Goal: Task Accomplishment & Management: Complete application form

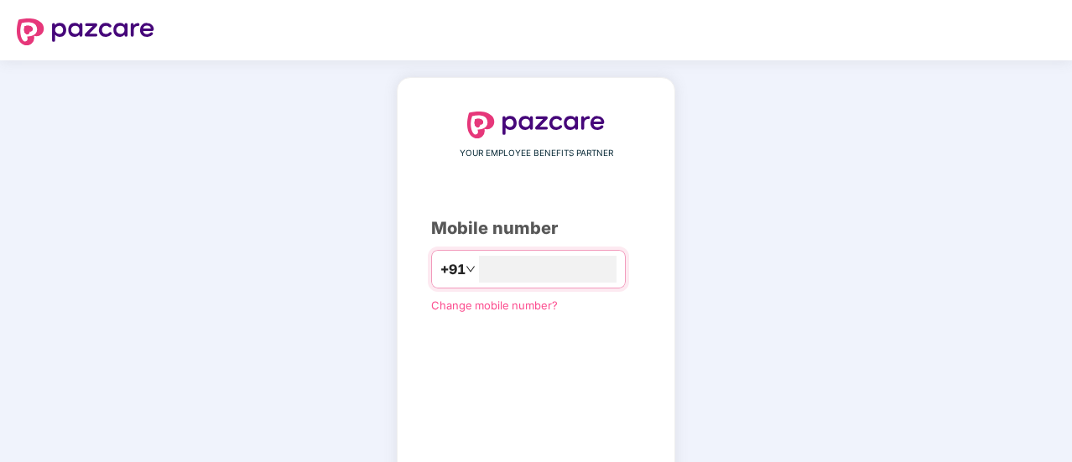
type input "**********"
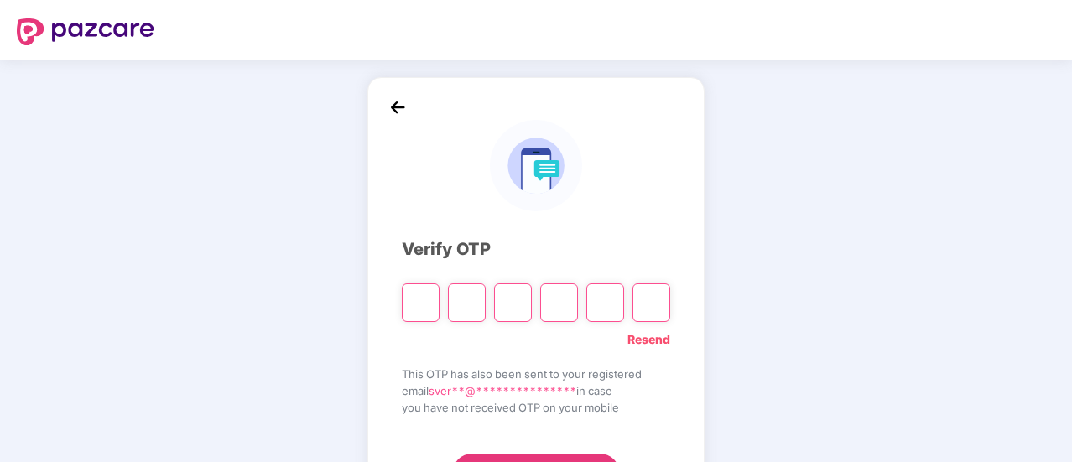
type input "*"
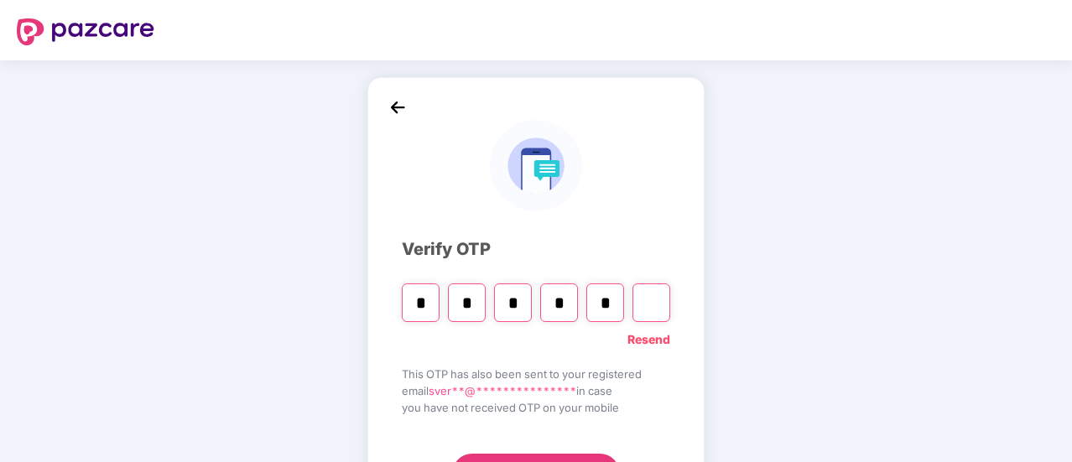
type input "*"
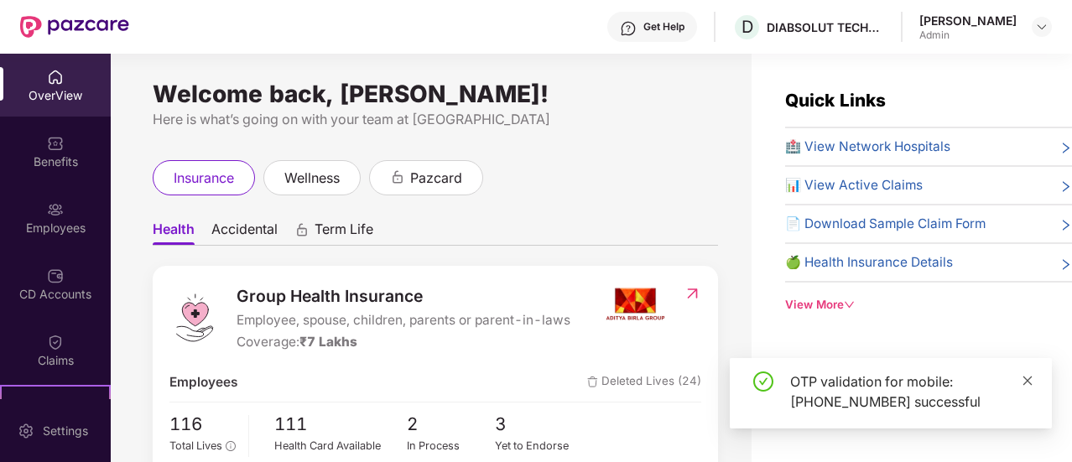
click at [1027, 381] on icon "close" at bounding box center [1027, 380] width 9 height 9
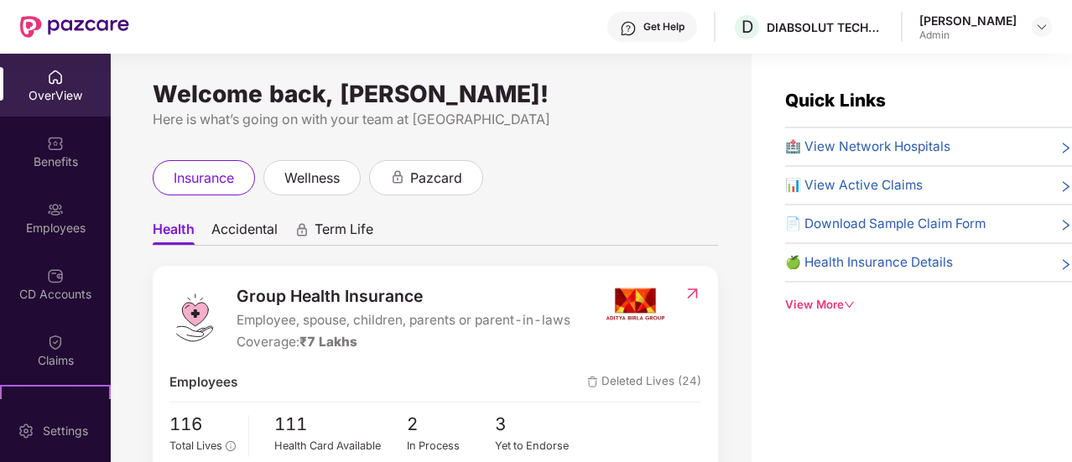
click at [615, 179] on div "insurance wellness pazcard" at bounding box center [435, 177] width 565 height 35
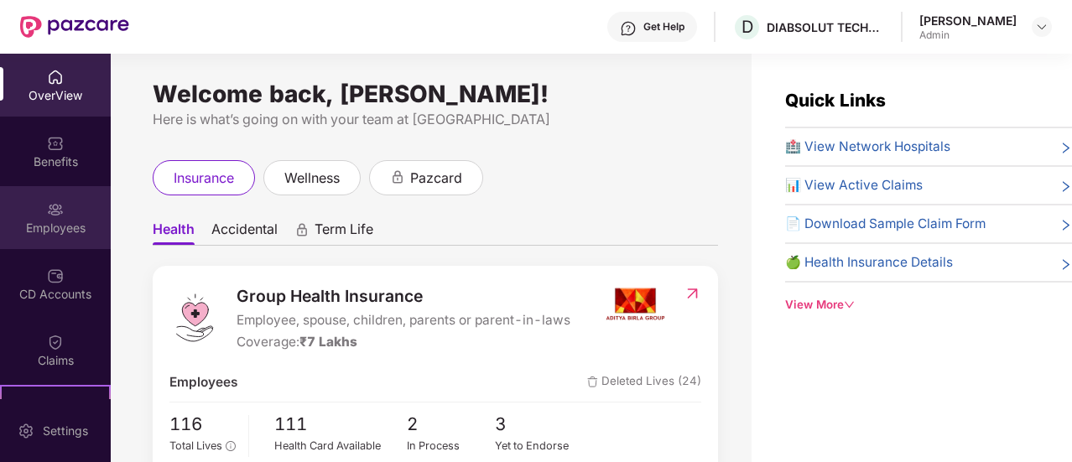
click at [55, 220] on div "Employees" at bounding box center [55, 228] width 111 height 17
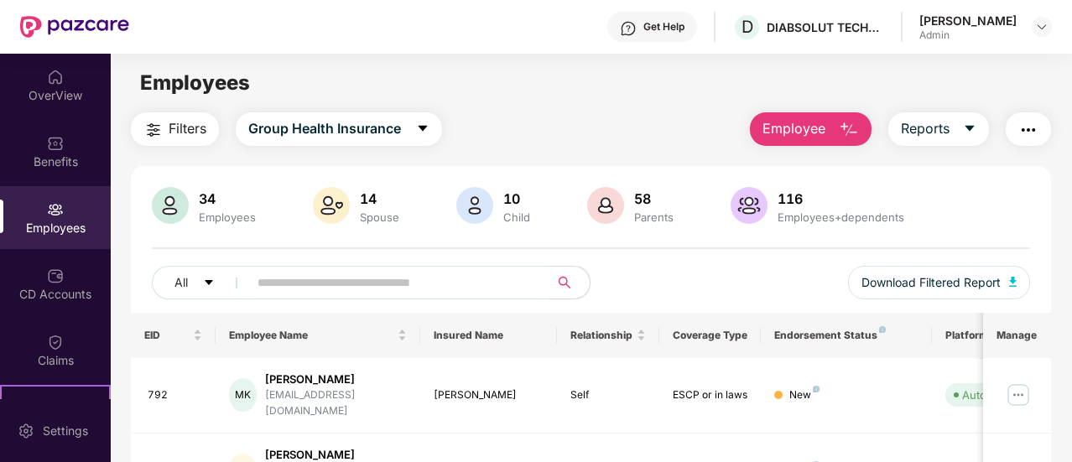
click at [512, 122] on div "Filters Group Health Insurance Employee Reports" at bounding box center [591, 129] width 920 height 34
click at [800, 128] on span "Employee" at bounding box center [793, 128] width 63 height 21
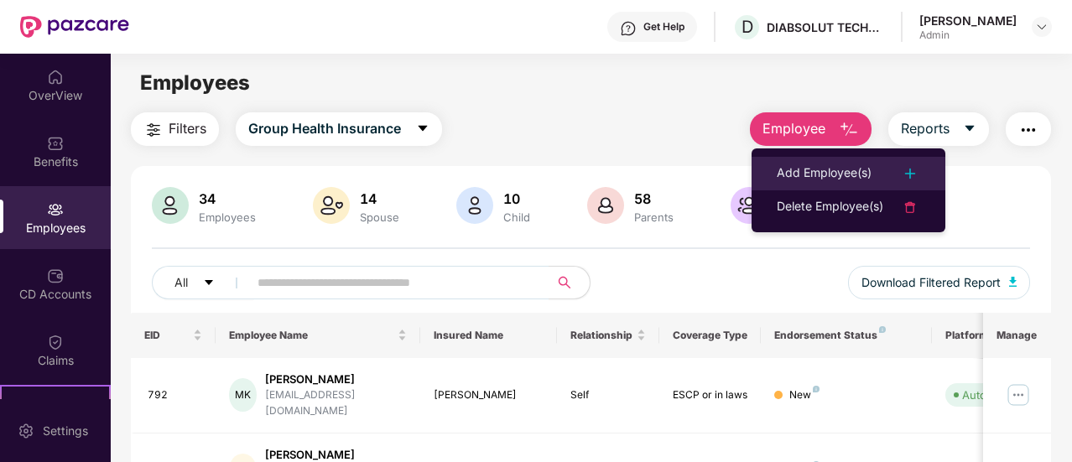
click at [819, 175] on div "Add Employee(s)" at bounding box center [824, 174] width 95 height 20
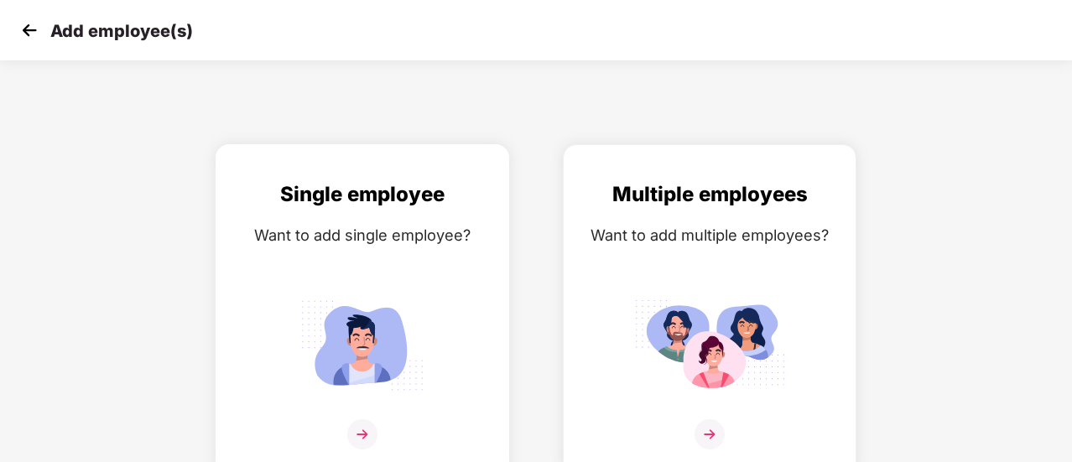
click at [396, 226] on div "Want to add single employee?" at bounding box center [362, 235] width 258 height 24
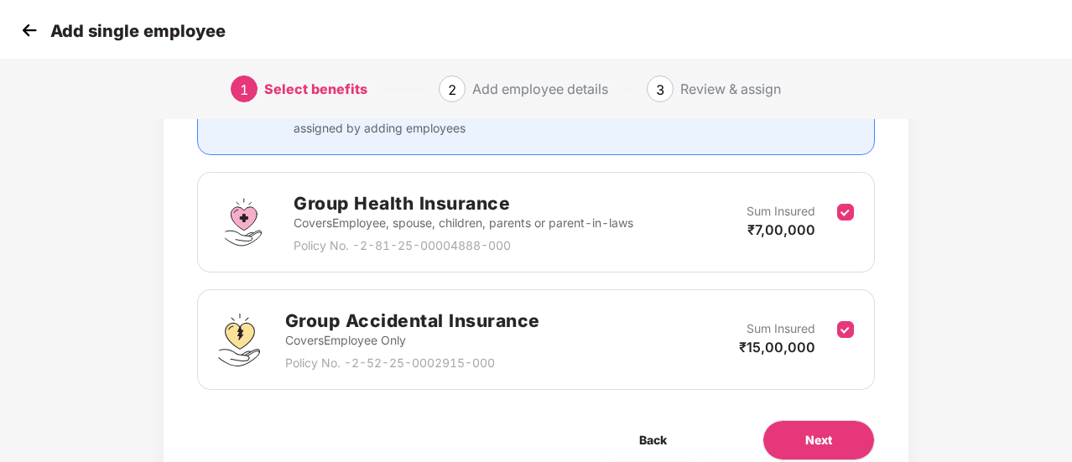
scroll to position [211, 0]
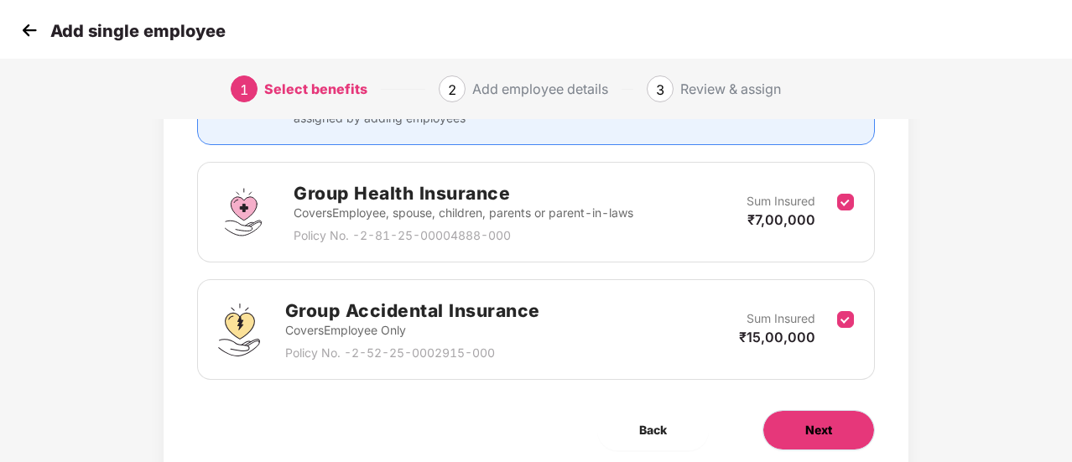
click at [831, 426] on span "Next" at bounding box center [818, 430] width 27 height 18
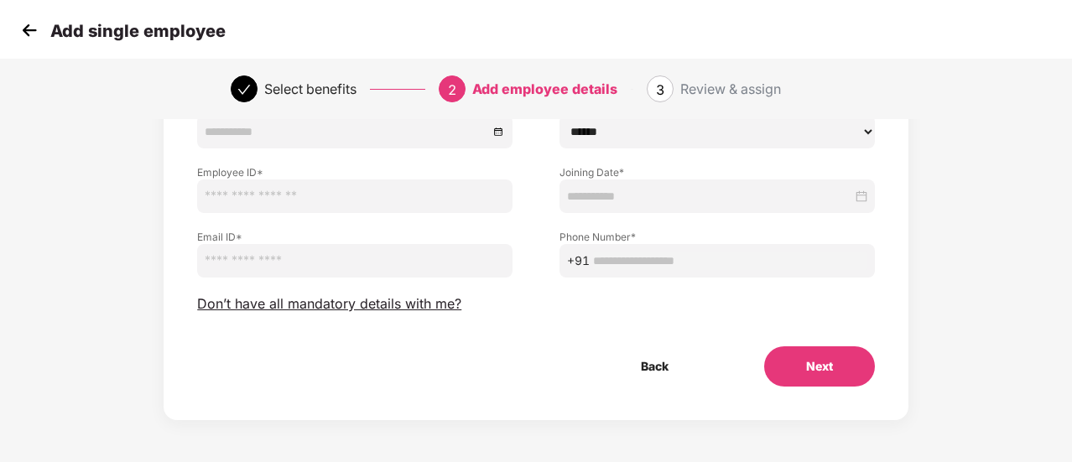
scroll to position [0, 0]
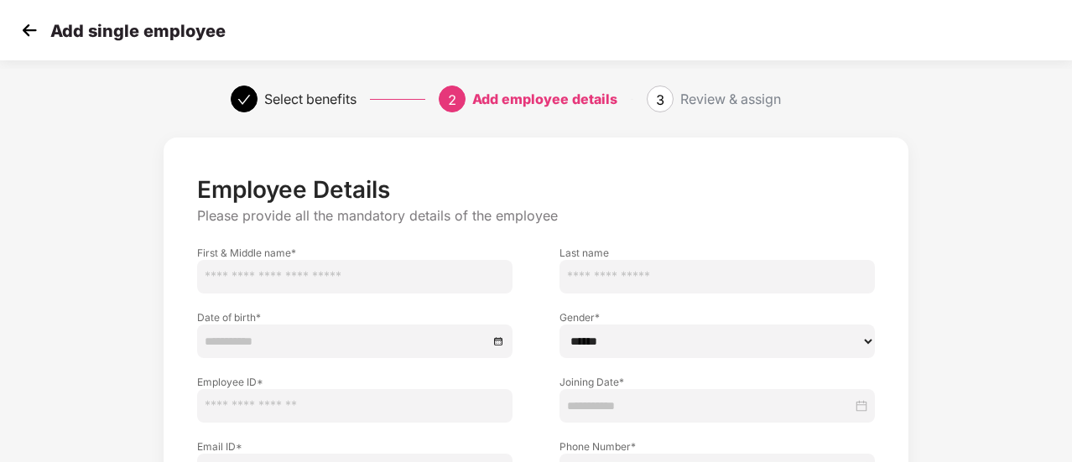
click at [25, 30] on img at bounding box center [29, 30] width 25 height 25
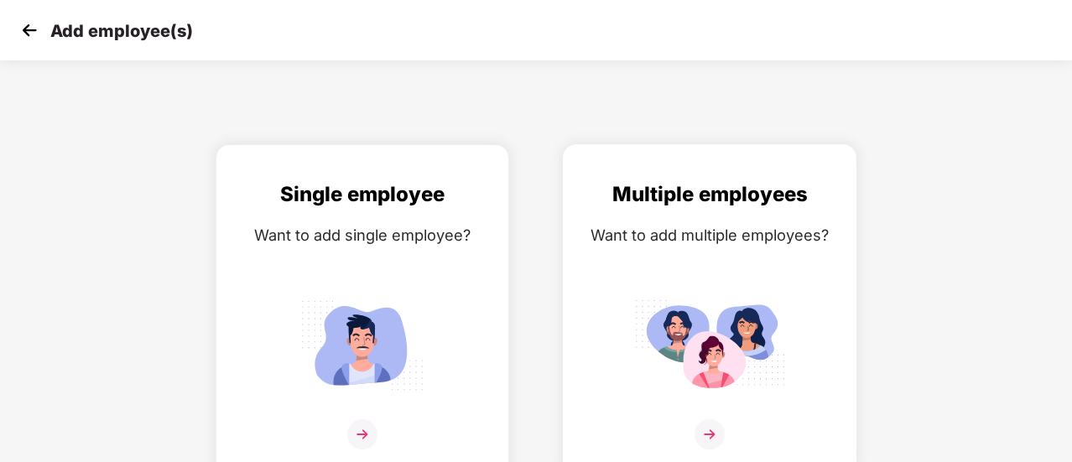
click at [639, 293] on img at bounding box center [709, 345] width 151 height 105
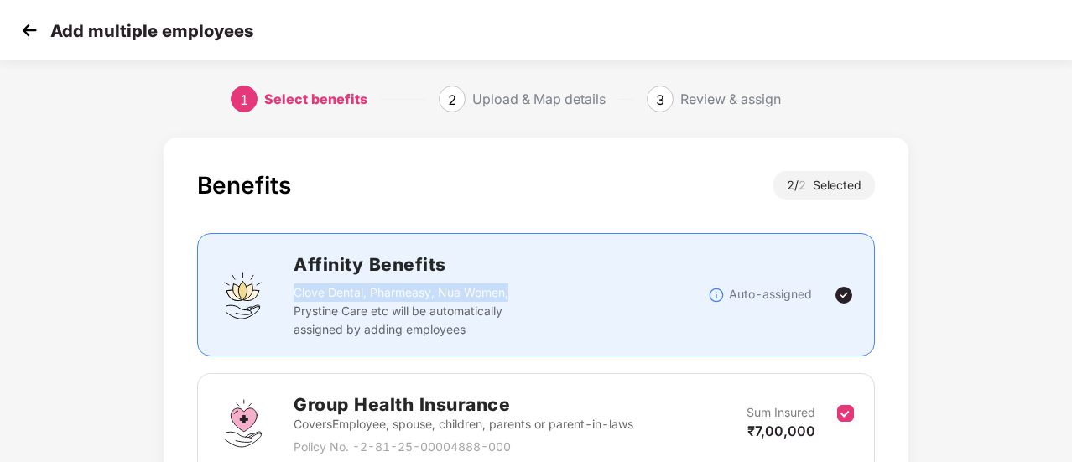
drag, startPoint x: 639, startPoint y: 292, endPoint x: 718, endPoint y: 259, distance: 85.4
click at [718, 259] on div "Affinity Benefits Clove Dental, Pharmeasy, Nua Women, Prystine Care etc will be…" at bounding box center [536, 295] width 636 height 88
click at [866, 222] on div "Benefits 2 / 2 Selected Affinity Benefits Clove Dental, Pharmeasy, Nua Women, P…" at bounding box center [536, 381] width 678 height 420
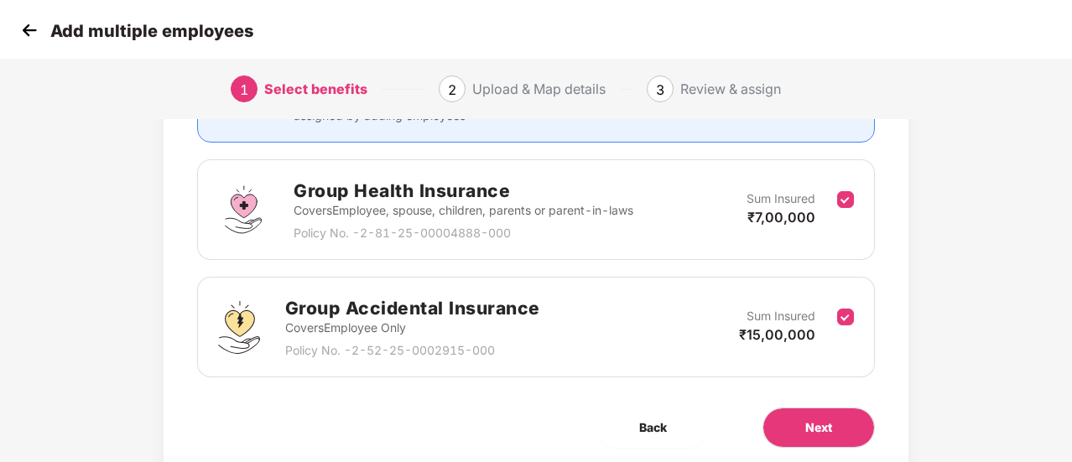
scroll to position [258, 0]
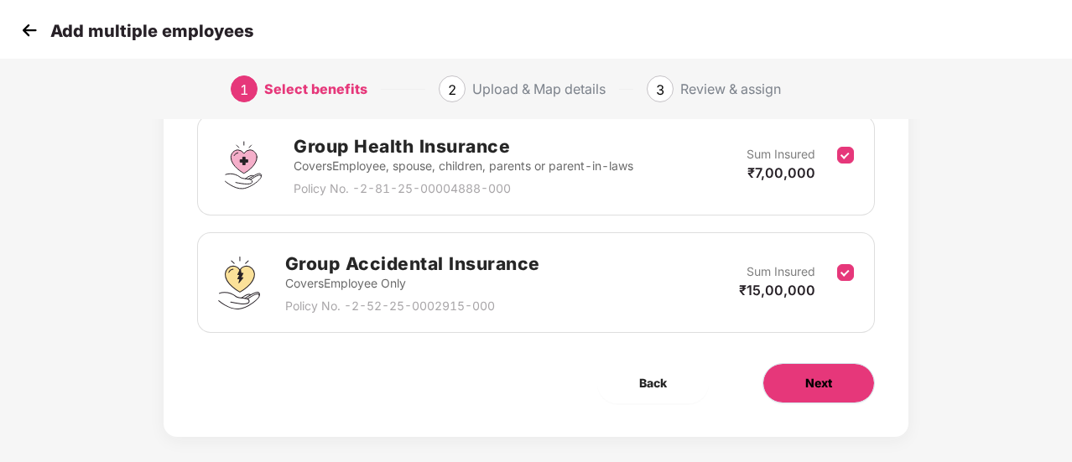
click at [845, 382] on button "Next" at bounding box center [818, 383] width 112 height 40
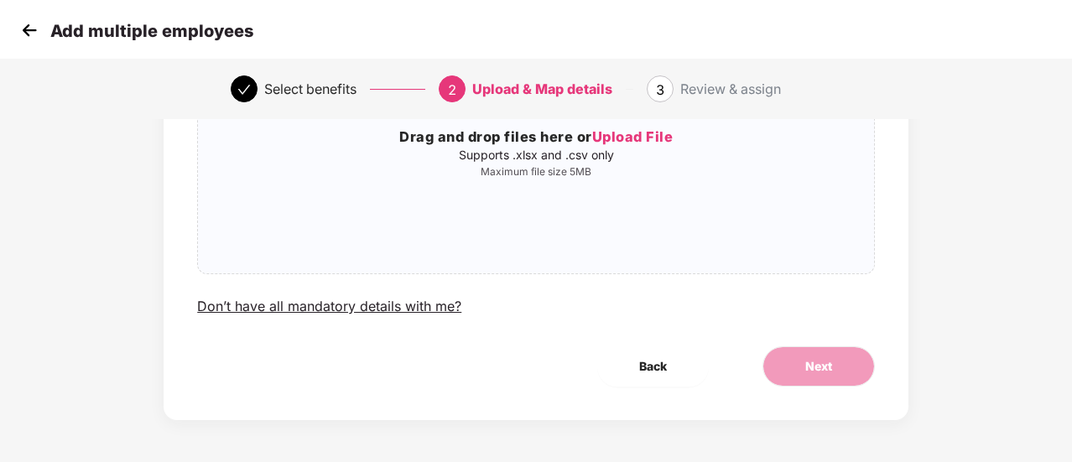
scroll to position [0, 0]
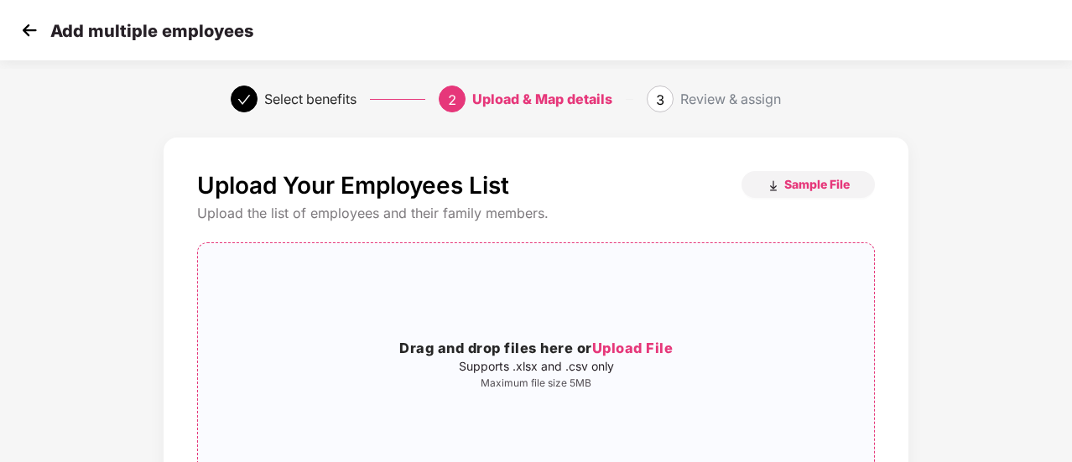
click at [629, 345] on span "Upload File" at bounding box center [632, 348] width 81 height 17
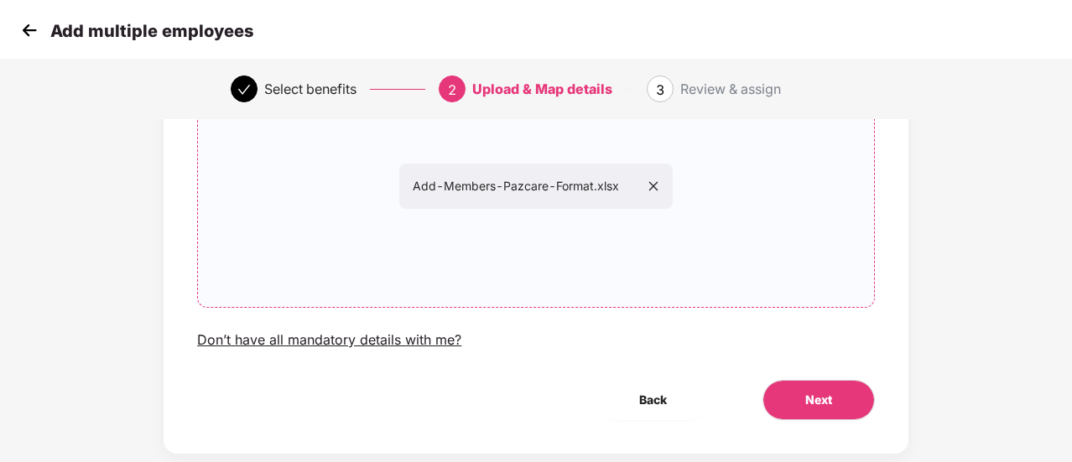
scroll to position [190, 0]
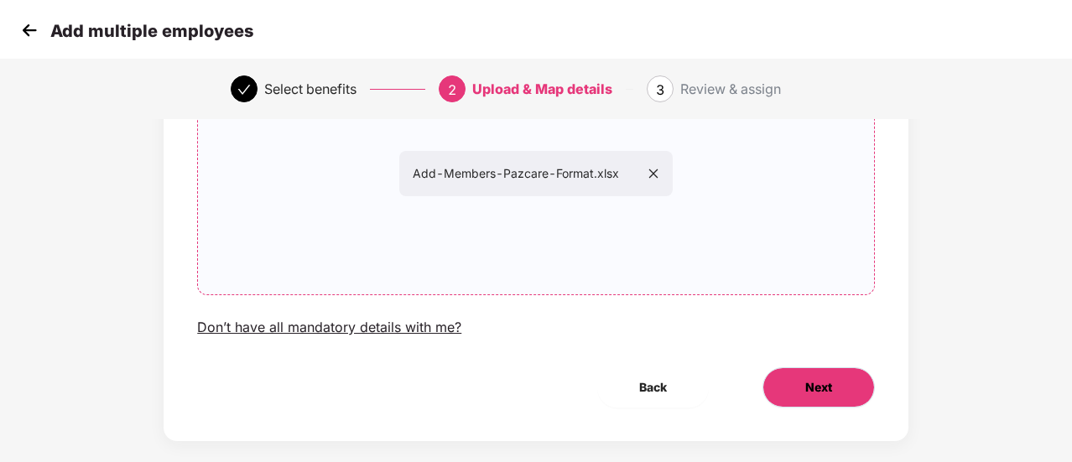
click at [834, 391] on button "Next" at bounding box center [818, 387] width 112 height 40
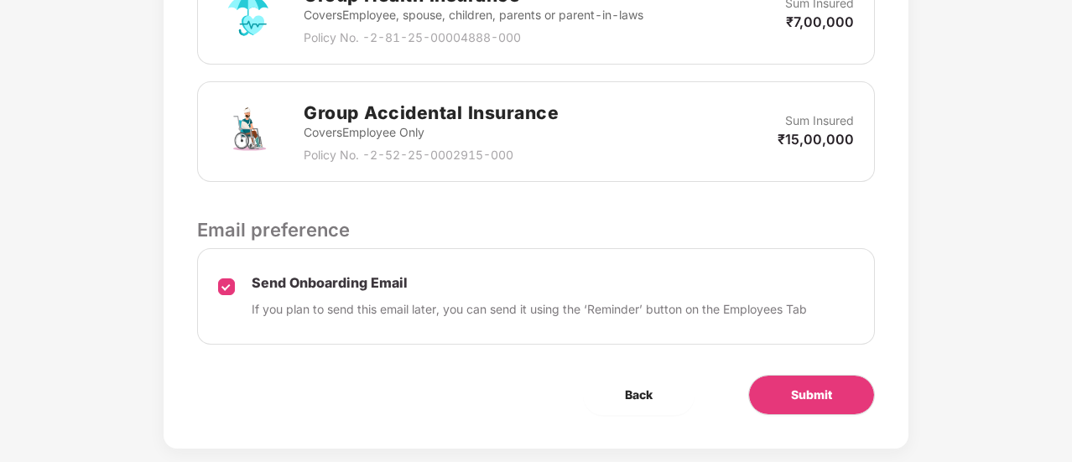
scroll to position [606, 0]
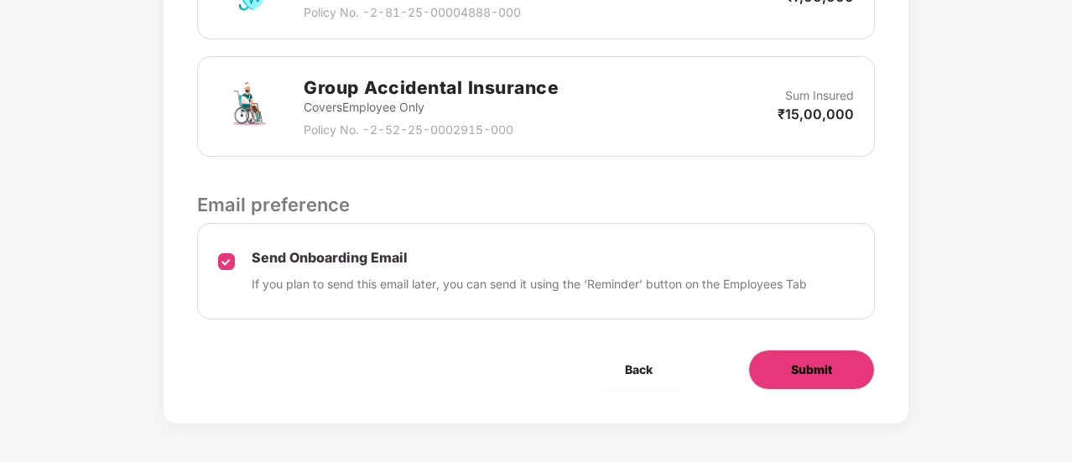
click at [803, 367] on span "Submit" at bounding box center [811, 370] width 41 height 18
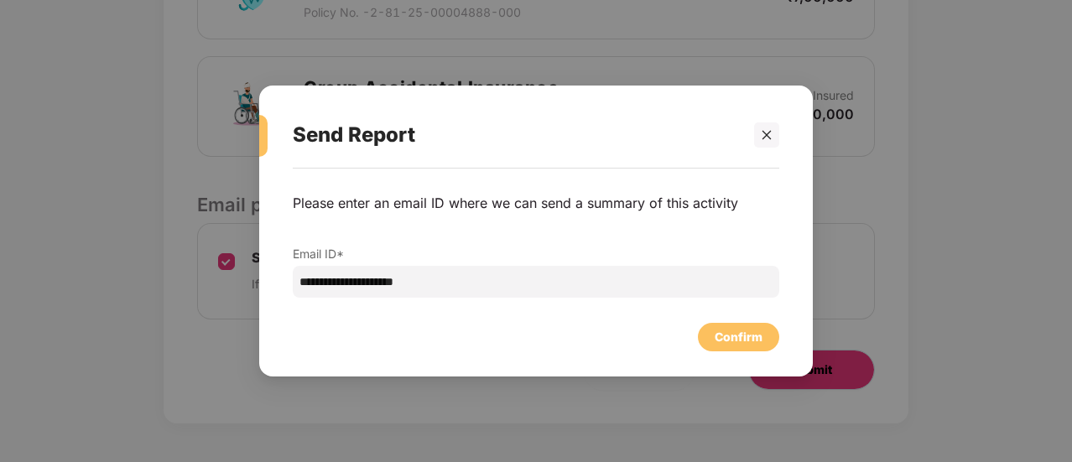
scroll to position [0, 0]
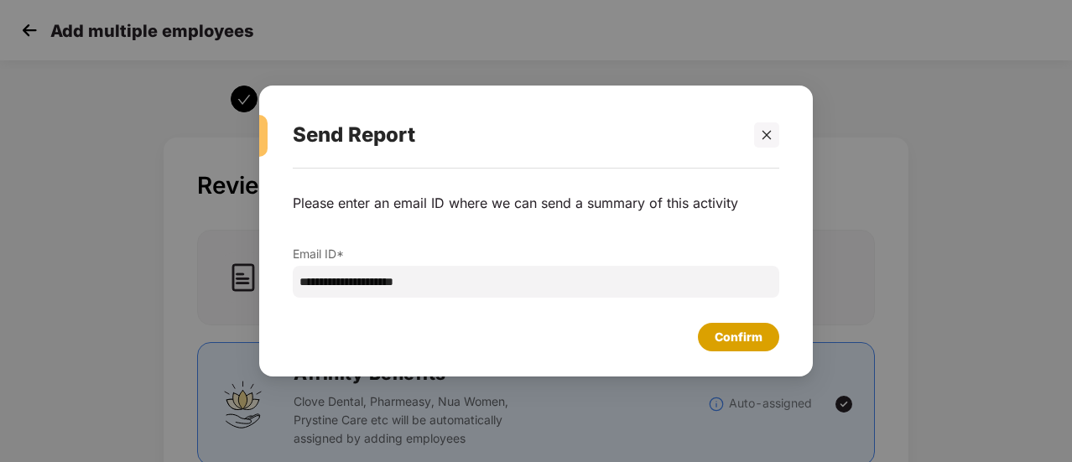
click at [737, 336] on div "Confirm" at bounding box center [739, 337] width 48 height 18
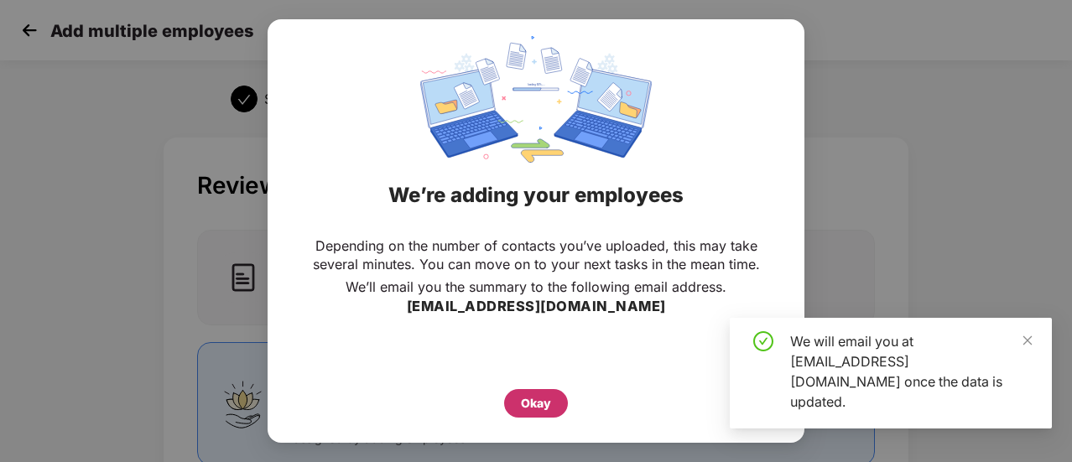
click at [538, 403] on div "Okay" at bounding box center [536, 403] width 30 height 18
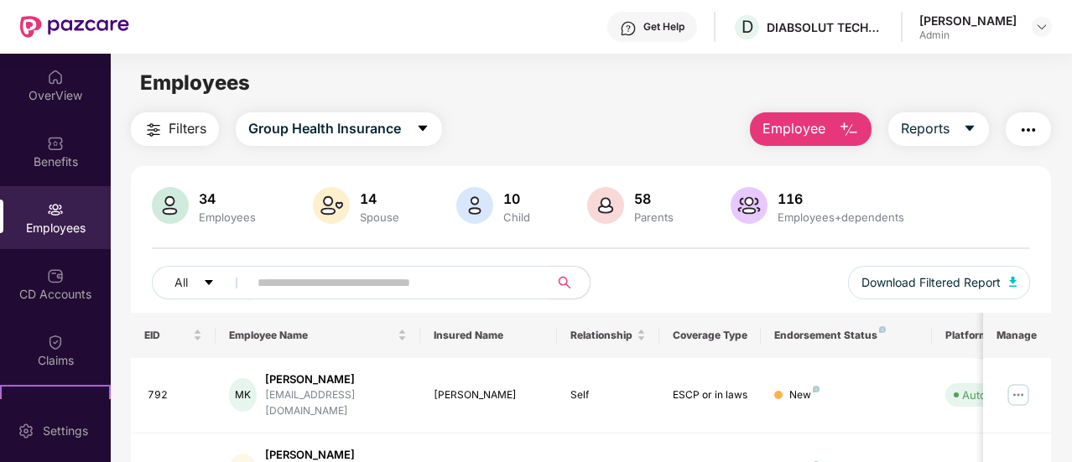
click at [576, 97] on div "Employees" at bounding box center [591, 83] width 960 height 32
click at [585, 110] on main "Employees Filters Group Health Insurance Employee Reports 34 Employees 14 Spous…" at bounding box center [591, 285] width 960 height 462
